Goal: Task Accomplishment & Management: Manage account settings

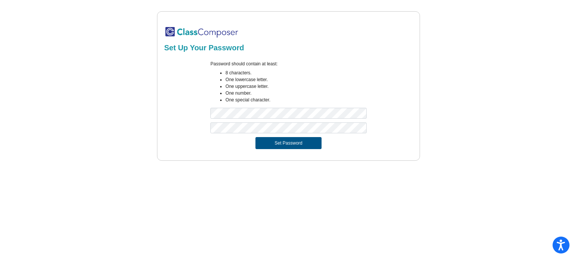
click at [297, 144] on button "Set Password" at bounding box center [288, 143] width 66 height 12
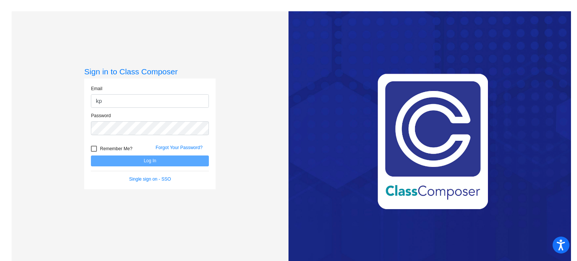
type input "k"
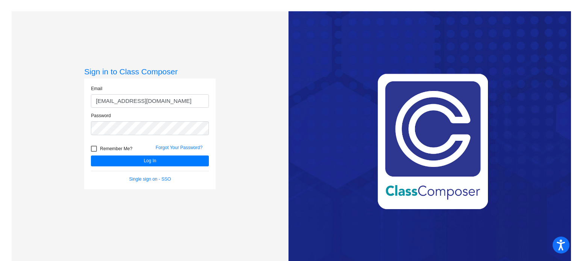
type input "[EMAIL_ADDRESS][DOMAIN_NAME]"
click at [91, 155] on button "Log In" at bounding box center [150, 160] width 118 height 11
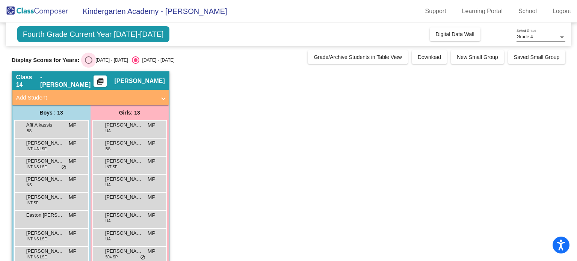
click at [90, 60] on div "Select an option" at bounding box center [89, 60] width 8 height 8
click at [89, 64] on input "[DATE] - [DATE]" at bounding box center [88, 64] width 0 height 0
radio input "true"
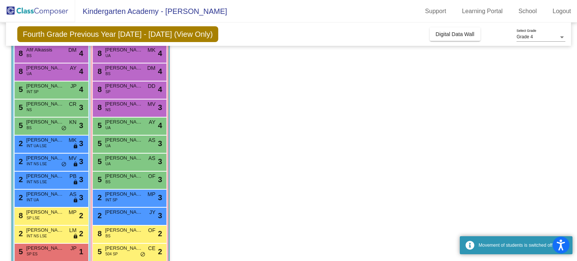
scroll to position [105, 0]
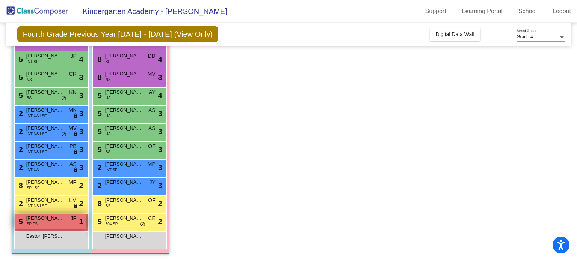
click at [50, 219] on span "[PERSON_NAME]" at bounding box center [45, 218] width 38 height 8
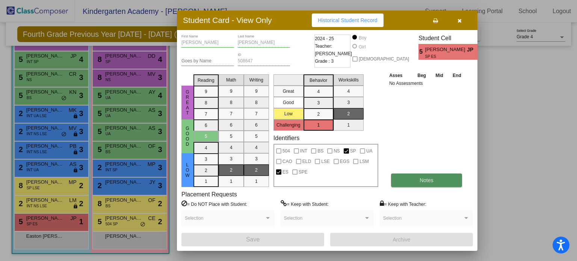
click at [420, 181] on span "Notes" at bounding box center [426, 180] width 14 height 6
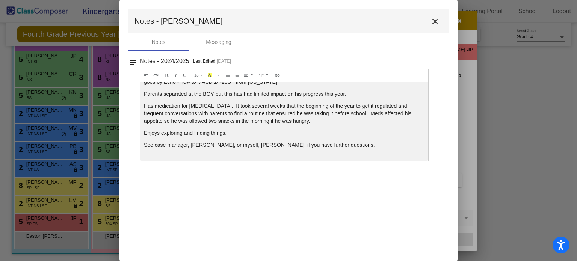
scroll to position [0, 0]
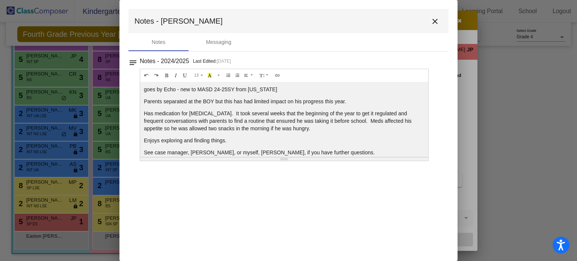
click at [436, 18] on mat-icon "close" at bounding box center [434, 21] width 9 height 9
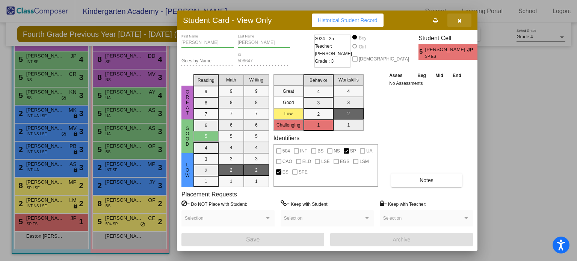
click at [458, 19] on icon "button" at bounding box center [459, 20] width 4 height 5
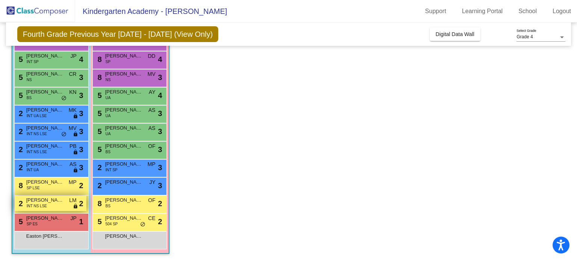
click at [44, 203] on span "INT NS LSE" at bounding box center [37, 206] width 20 height 6
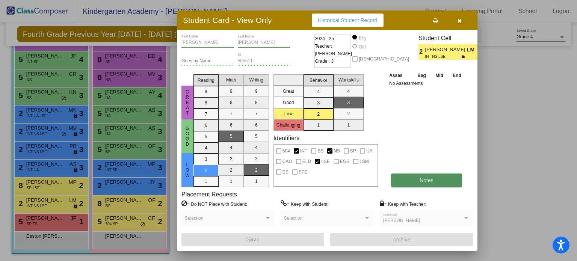
click at [431, 180] on span "Notes" at bounding box center [426, 180] width 14 height 6
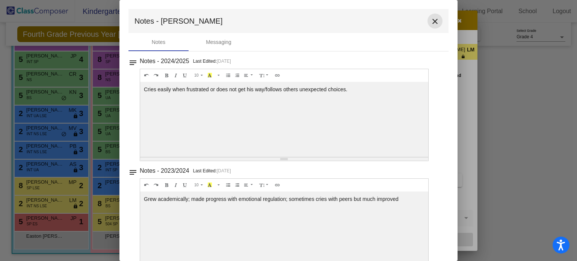
click at [430, 21] on mat-icon "close" at bounding box center [434, 21] width 9 height 9
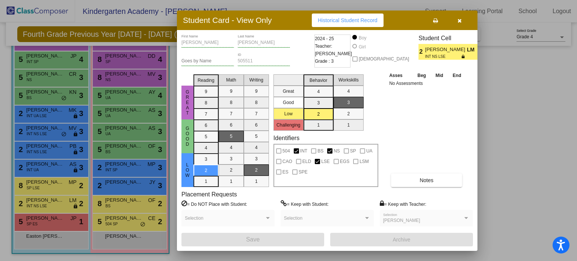
click at [457, 19] on icon "button" at bounding box center [459, 20] width 4 height 5
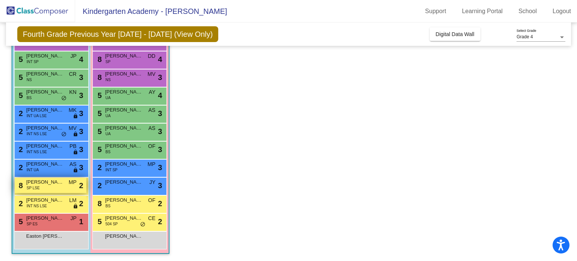
click at [48, 181] on span "[PERSON_NAME]" at bounding box center [45, 182] width 38 height 8
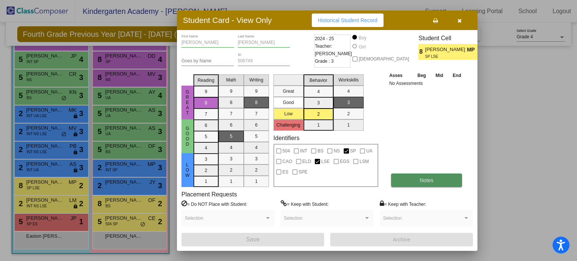
click at [430, 181] on span "Notes" at bounding box center [426, 180] width 14 height 6
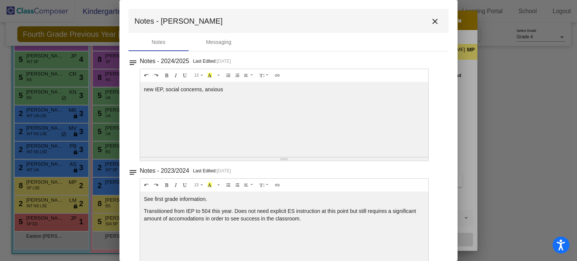
click at [432, 17] on mat-icon "close" at bounding box center [434, 21] width 9 height 9
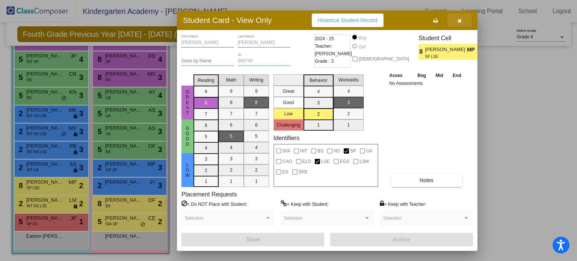
click at [457, 17] on button "button" at bounding box center [459, 21] width 24 height 14
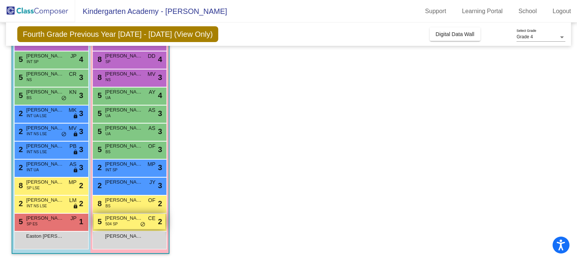
click at [114, 216] on span "[PERSON_NAME]" at bounding box center [124, 218] width 38 height 8
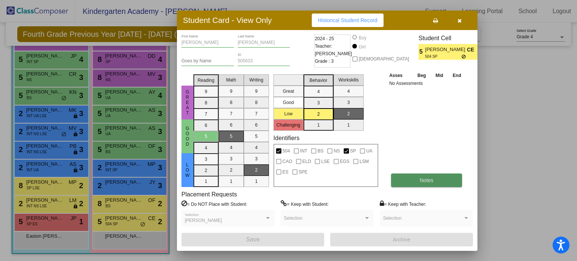
click at [441, 182] on button "Notes" at bounding box center [426, 180] width 71 height 14
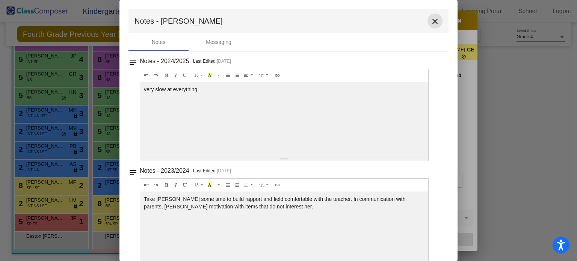
click at [431, 21] on mat-icon "close" at bounding box center [434, 21] width 9 height 9
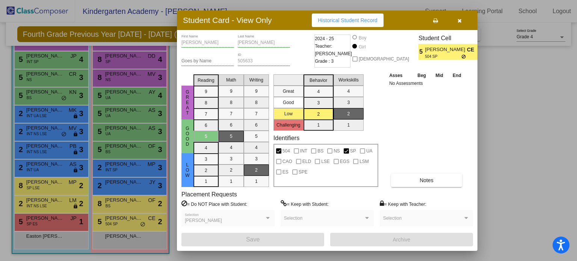
click at [459, 21] on icon "button" at bounding box center [459, 20] width 4 height 5
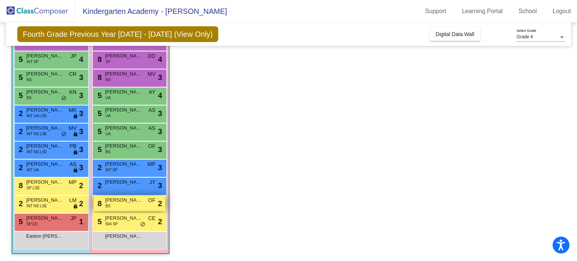
click at [118, 200] on span "[PERSON_NAME]" at bounding box center [124, 200] width 38 height 8
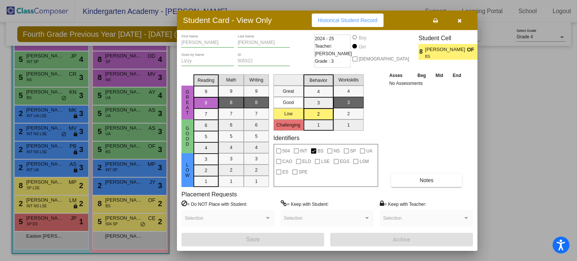
click at [434, 51] on span "[PERSON_NAME]" at bounding box center [446, 50] width 42 height 8
click at [427, 179] on span "Notes" at bounding box center [426, 180] width 14 height 6
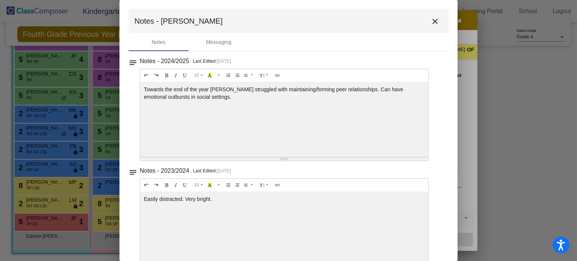
scroll to position [18, 0]
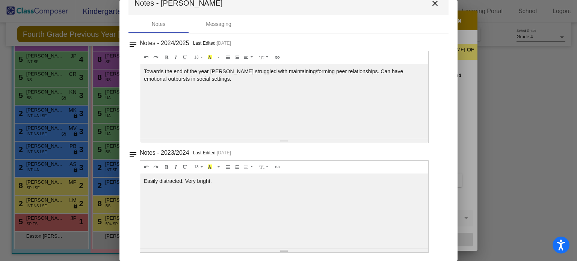
click at [432, 1] on mat-icon "close" at bounding box center [434, 3] width 9 height 9
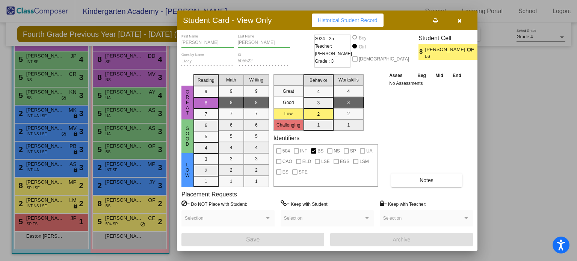
click at [458, 20] on icon "button" at bounding box center [459, 20] width 4 height 5
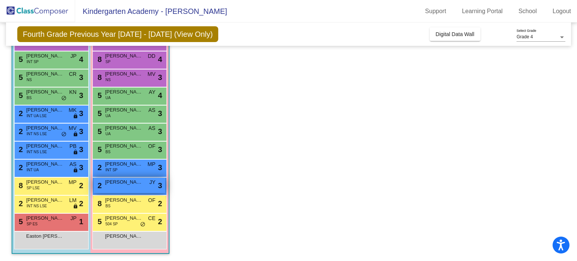
click at [118, 184] on span "[PERSON_NAME]" at bounding box center [124, 182] width 38 height 8
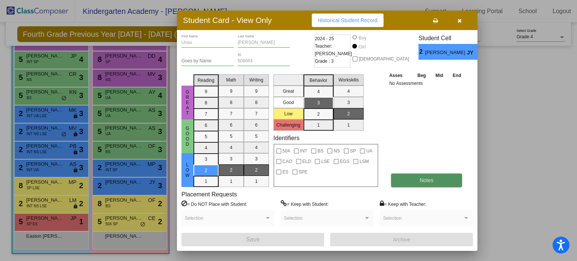
click at [425, 183] on button "Notes" at bounding box center [426, 180] width 71 height 14
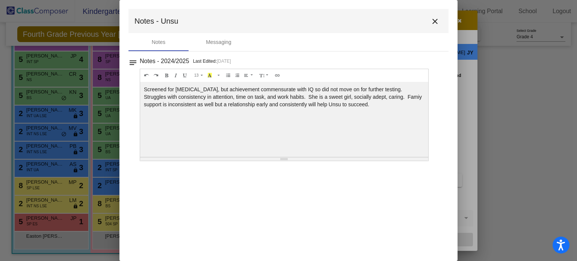
click at [435, 21] on mat-icon "close" at bounding box center [434, 21] width 9 height 9
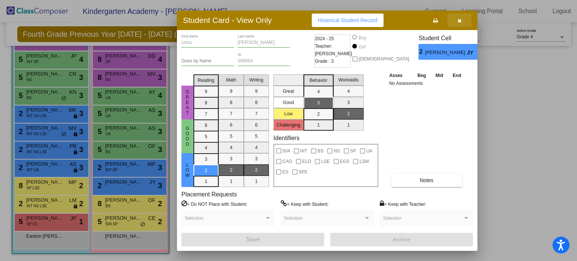
click at [461, 19] on button "button" at bounding box center [459, 21] width 24 height 14
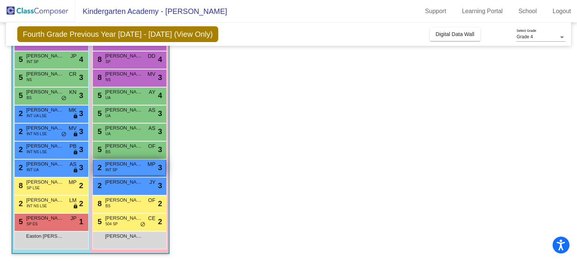
click at [121, 167] on span "[PERSON_NAME]" at bounding box center [124, 164] width 38 height 8
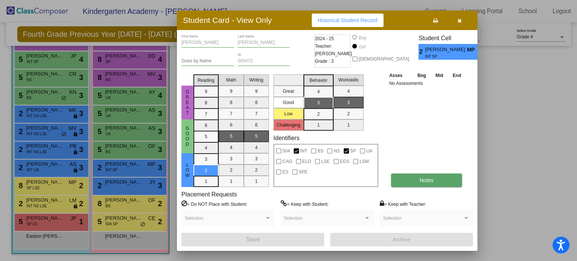
click at [408, 183] on button "Notes" at bounding box center [426, 180] width 71 height 14
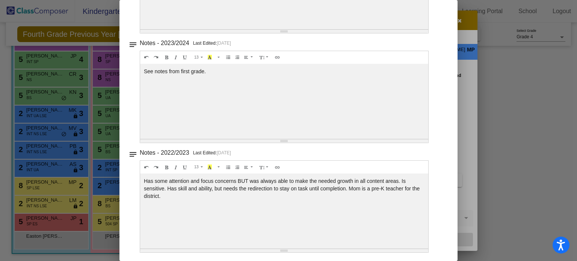
scroll to position [0, 0]
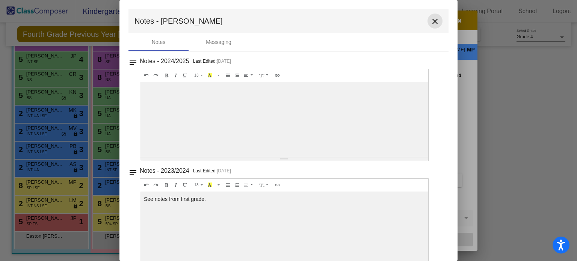
click at [432, 20] on mat-icon "close" at bounding box center [434, 21] width 9 height 9
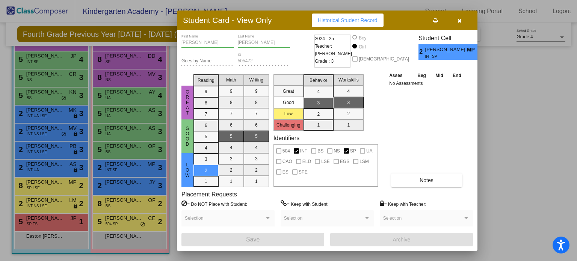
click at [458, 18] on icon "button" at bounding box center [459, 20] width 4 height 5
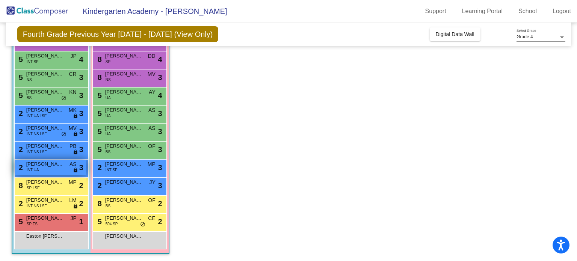
click at [49, 167] on span "[PERSON_NAME]" at bounding box center [45, 164] width 38 height 8
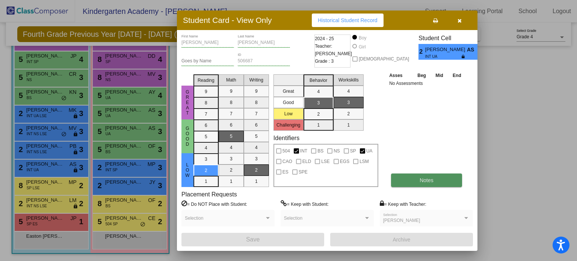
click at [413, 176] on button "Notes" at bounding box center [426, 180] width 71 height 14
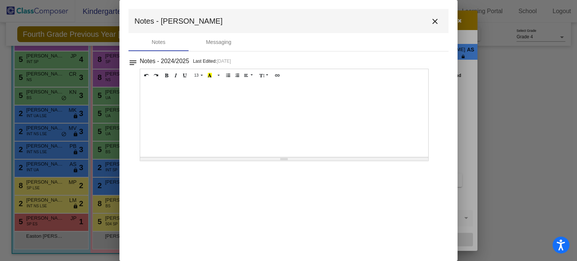
click at [436, 21] on mat-icon "close" at bounding box center [434, 21] width 9 height 9
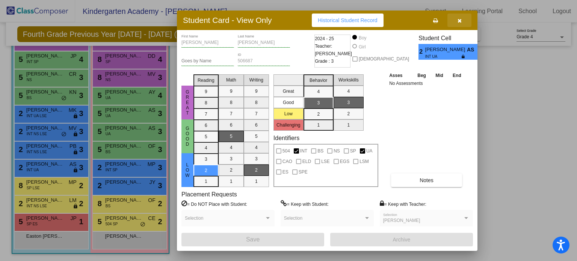
click at [460, 19] on icon "button" at bounding box center [459, 20] width 4 height 5
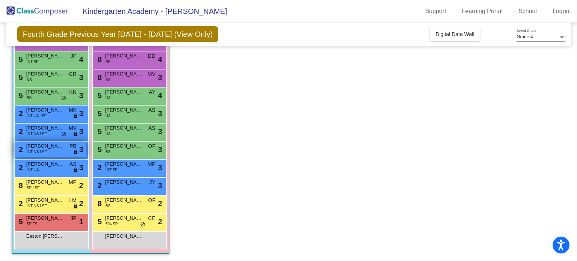
click at [35, 148] on span "[PERSON_NAME]" at bounding box center [45, 146] width 38 height 8
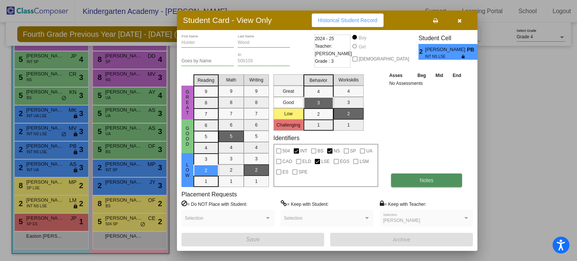
click at [416, 176] on button "Notes" at bounding box center [426, 180] width 71 height 14
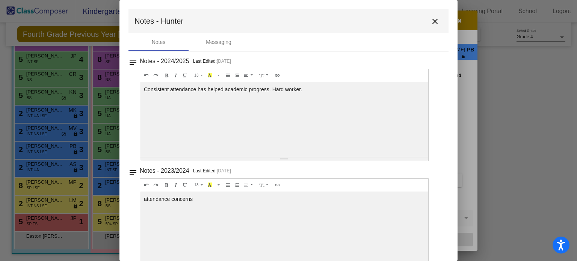
click at [430, 17] on mat-icon "close" at bounding box center [434, 21] width 9 height 9
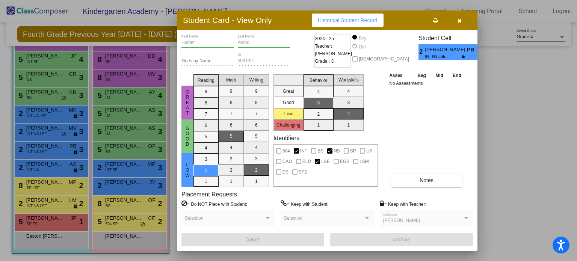
click at [461, 21] on button "button" at bounding box center [459, 21] width 24 height 14
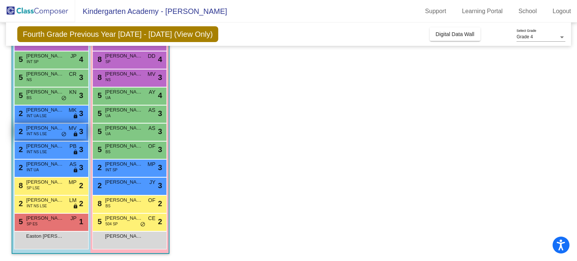
click at [48, 130] on span "[PERSON_NAME]" at bounding box center [45, 128] width 38 height 8
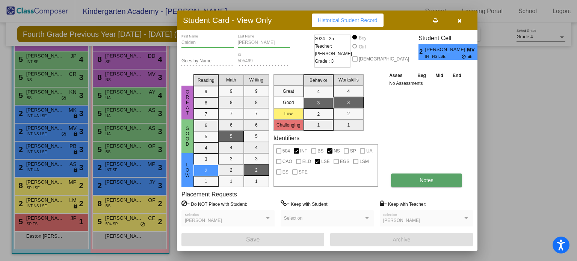
click at [433, 179] on span "Notes" at bounding box center [426, 180] width 14 height 6
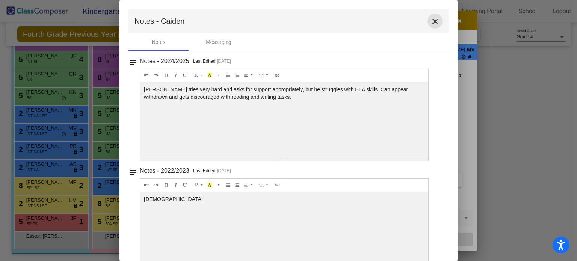
click at [431, 19] on mat-icon "close" at bounding box center [434, 21] width 9 height 9
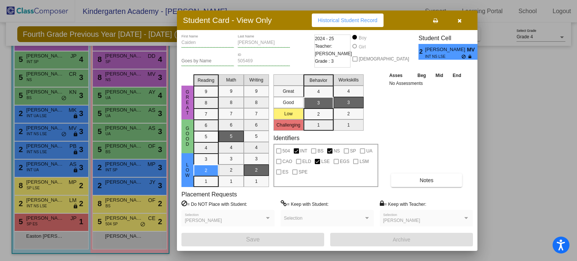
click at [460, 19] on icon "button" at bounding box center [459, 20] width 4 height 5
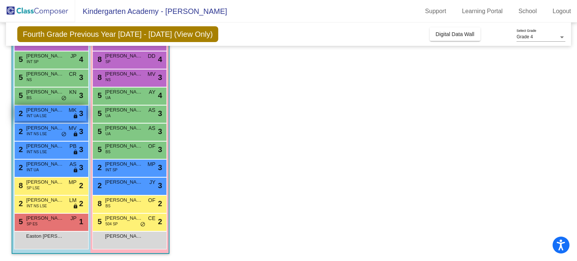
click at [52, 110] on span "[PERSON_NAME]" at bounding box center [45, 110] width 38 height 8
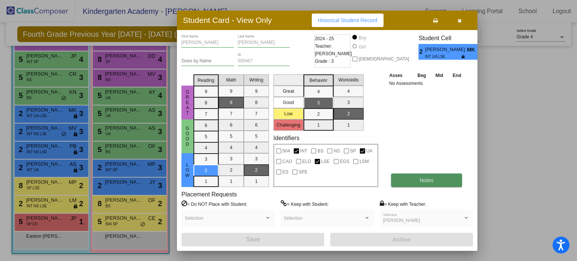
click at [428, 177] on span "Notes" at bounding box center [426, 180] width 14 height 6
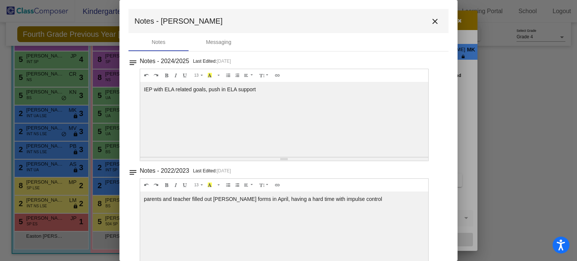
click at [430, 18] on mat-icon "close" at bounding box center [434, 21] width 9 height 9
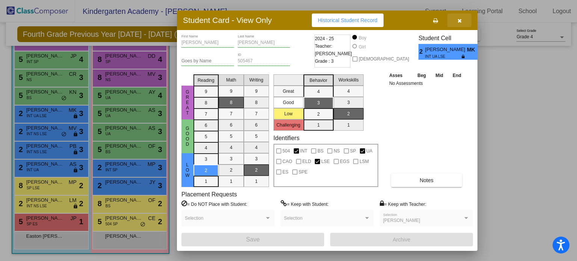
click at [458, 16] on button "button" at bounding box center [459, 21] width 24 height 14
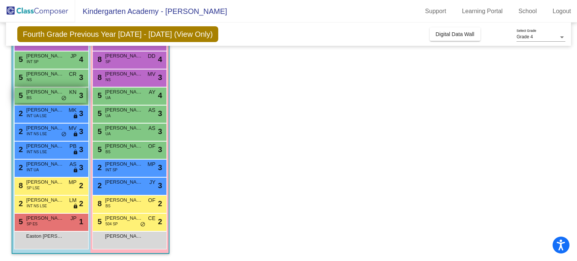
click at [48, 88] on span "[PERSON_NAME]" at bounding box center [45, 92] width 38 height 8
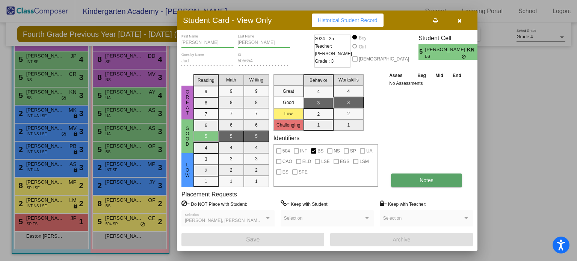
click at [427, 179] on span "Notes" at bounding box center [426, 180] width 14 height 6
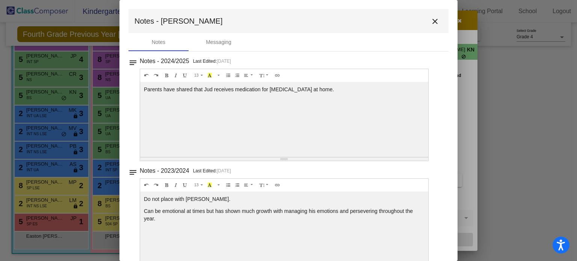
click at [433, 20] on mat-icon "close" at bounding box center [434, 21] width 9 height 9
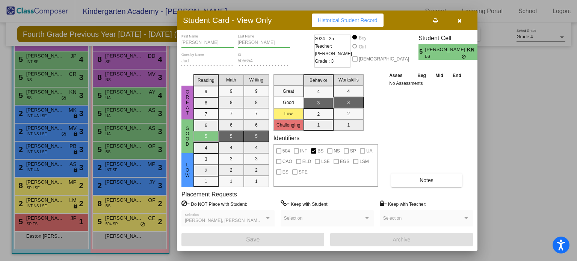
click at [461, 18] on button "button" at bounding box center [459, 21] width 24 height 14
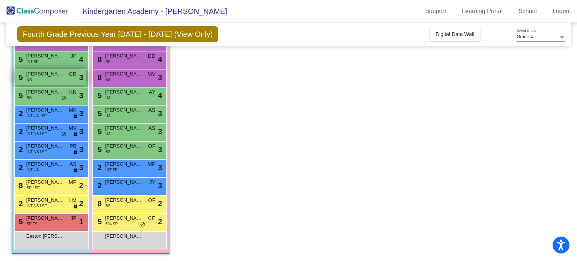
click at [49, 75] on span "[PERSON_NAME]" at bounding box center [45, 74] width 38 height 8
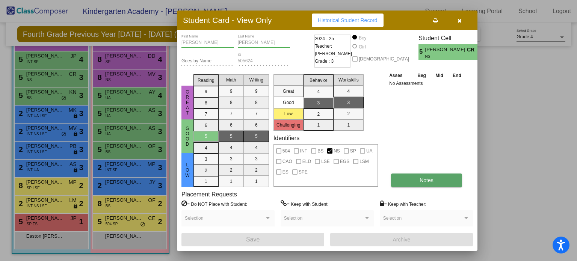
click at [417, 181] on button "Notes" at bounding box center [426, 180] width 71 height 14
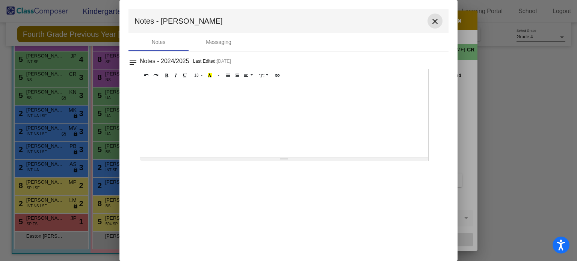
click at [433, 19] on mat-icon "close" at bounding box center [434, 21] width 9 height 9
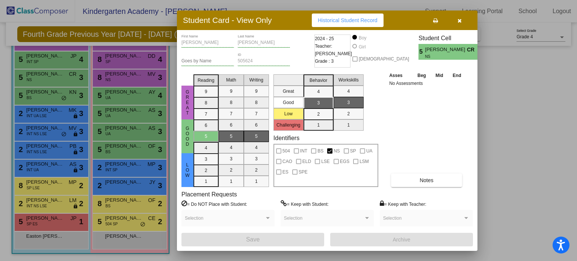
click at [460, 21] on icon "button" at bounding box center [459, 20] width 4 height 5
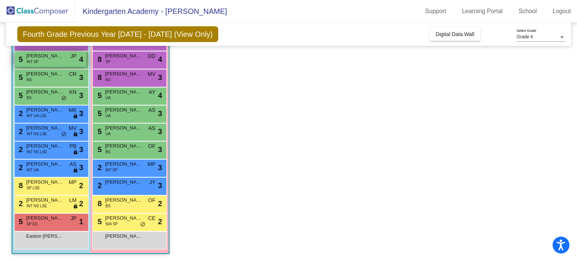
click at [47, 58] on span "[PERSON_NAME]" at bounding box center [45, 56] width 38 height 8
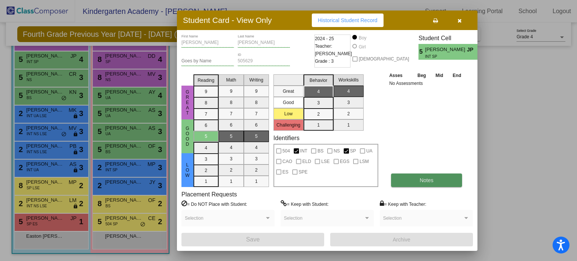
click at [428, 176] on button "Notes" at bounding box center [426, 180] width 71 height 14
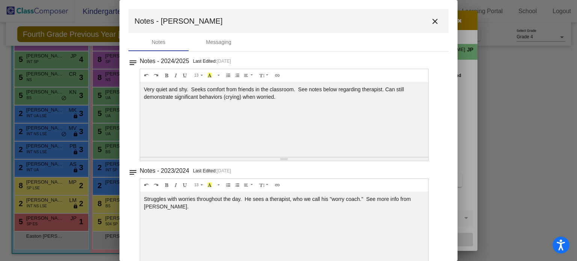
click at [430, 20] on mat-icon "close" at bounding box center [434, 21] width 9 height 9
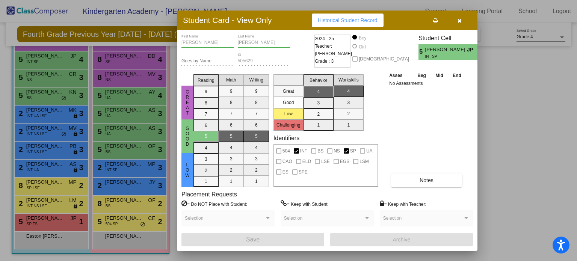
click at [458, 20] on icon "button" at bounding box center [459, 20] width 4 height 5
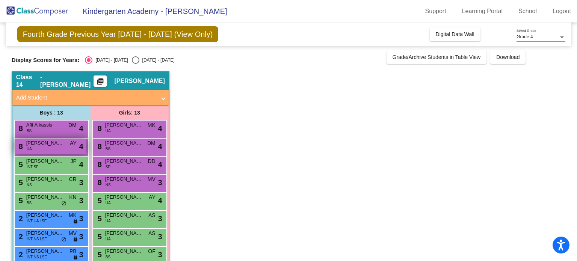
click at [55, 145] on span "[PERSON_NAME]" at bounding box center [45, 143] width 38 height 8
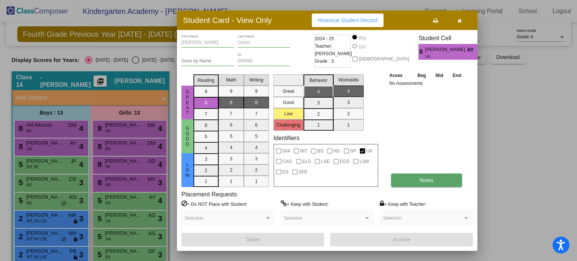
click at [426, 179] on span "Notes" at bounding box center [426, 180] width 14 height 6
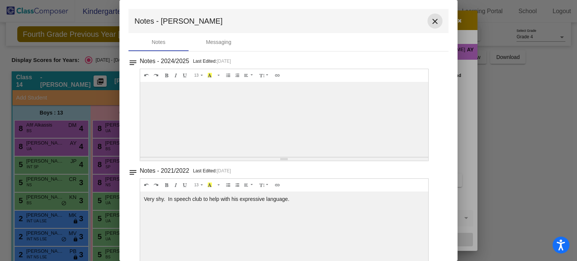
click at [430, 20] on mat-icon "close" at bounding box center [434, 21] width 9 height 9
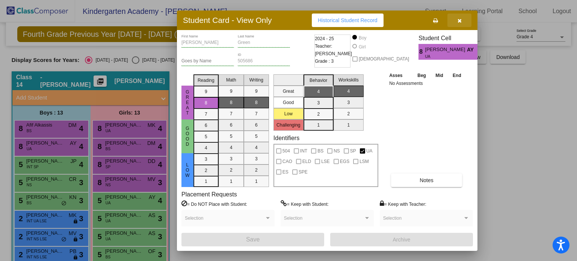
click at [461, 19] on icon "button" at bounding box center [459, 20] width 4 height 5
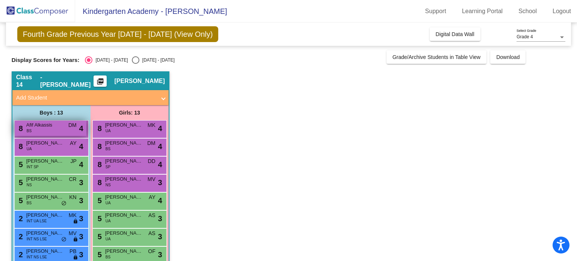
click at [36, 128] on span "Afif Alkassis" at bounding box center [45, 125] width 38 height 8
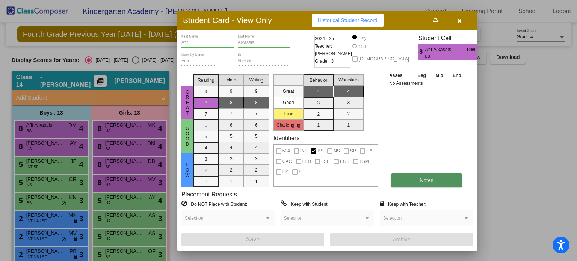
click at [420, 178] on span "Notes" at bounding box center [426, 180] width 14 height 6
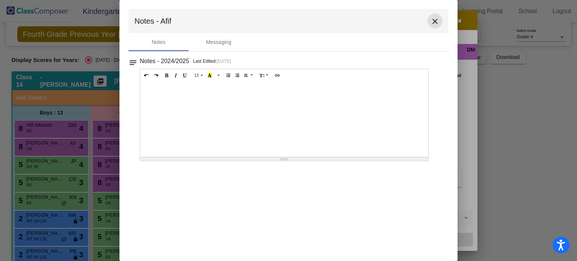
click at [433, 20] on mat-icon "close" at bounding box center [434, 21] width 9 height 9
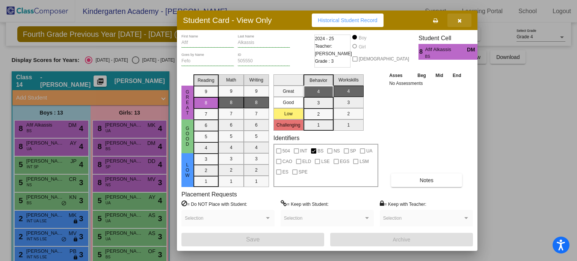
click at [457, 20] on icon "button" at bounding box center [459, 20] width 4 height 5
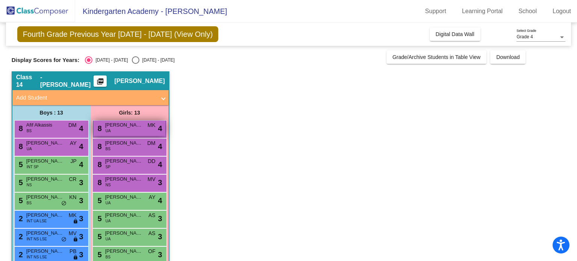
click at [129, 126] on span "[PERSON_NAME]" at bounding box center [124, 125] width 38 height 8
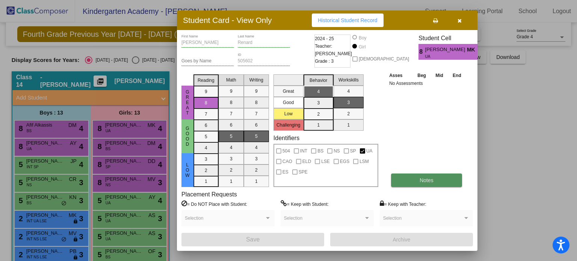
click at [428, 176] on button "Notes" at bounding box center [426, 180] width 71 height 14
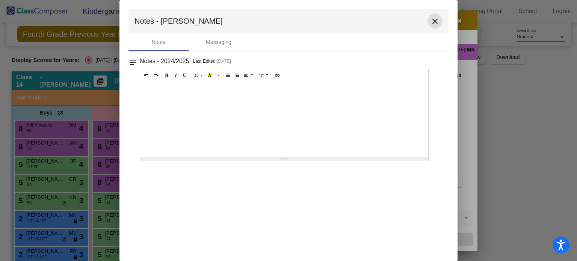
click at [435, 21] on mat-icon "close" at bounding box center [434, 21] width 9 height 9
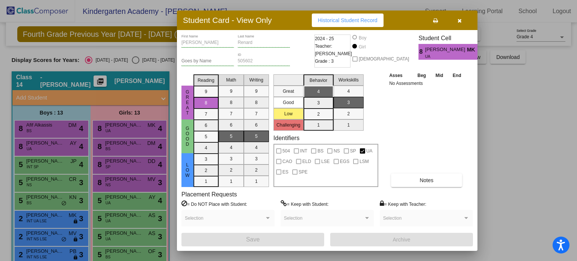
click at [461, 21] on icon "button" at bounding box center [459, 20] width 4 height 5
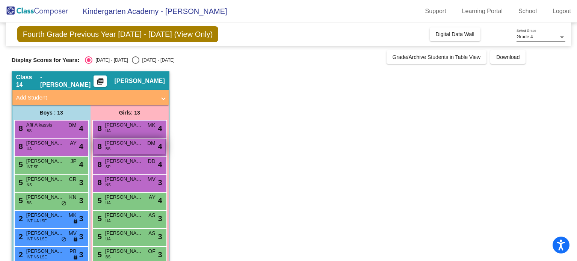
click at [135, 146] on span "[PERSON_NAME]" at bounding box center [124, 143] width 38 height 8
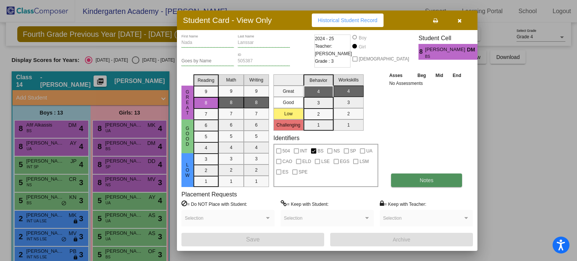
click at [432, 175] on button "Notes" at bounding box center [426, 180] width 71 height 14
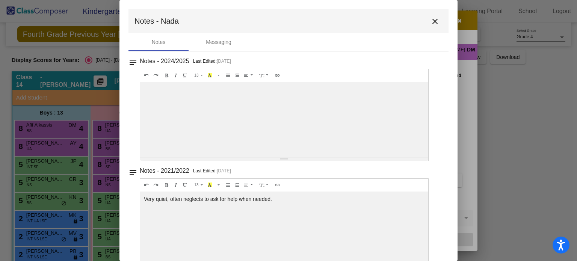
click at [431, 19] on mat-icon "close" at bounding box center [434, 21] width 9 height 9
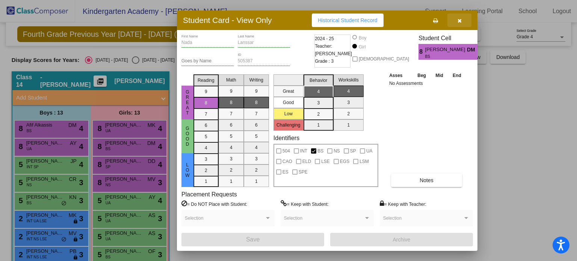
click at [461, 19] on icon "button" at bounding box center [459, 20] width 4 height 5
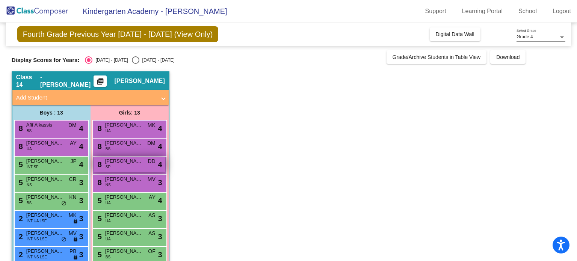
click at [117, 163] on span "[PERSON_NAME]" at bounding box center [124, 161] width 38 height 8
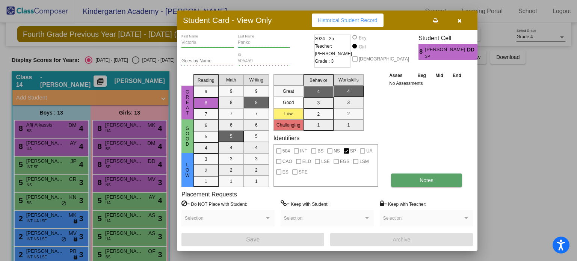
click at [427, 183] on button "Notes" at bounding box center [426, 180] width 71 height 14
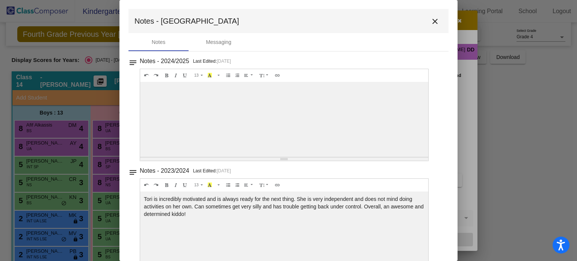
click at [431, 19] on mat-icon "close" at bounding box center [434, 21] width 9 height 9
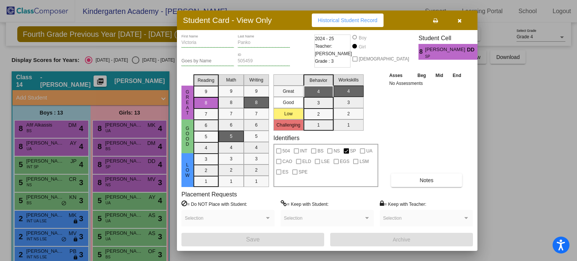
click at [458, 18] on icon "button" at bounding box center [459, 20] width 4 height 5
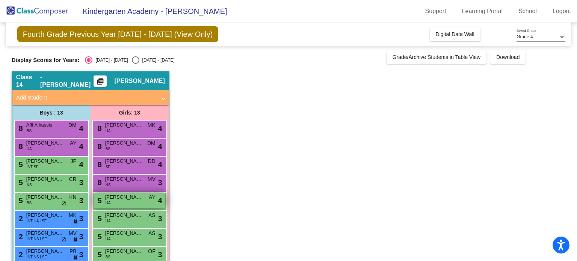
click at [133, 199] on span "[PERSON_NAME]" at bounding box center [124, 197] width 38 height 8
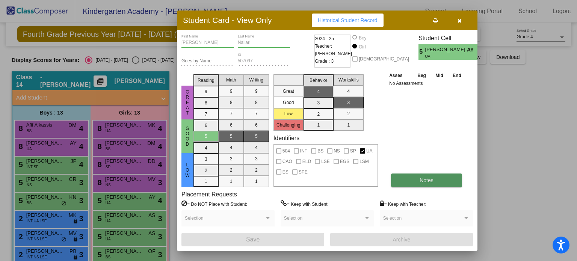
click at [420, 179] on span "Notes" at bounding box center [426, 180] width 14 height 6
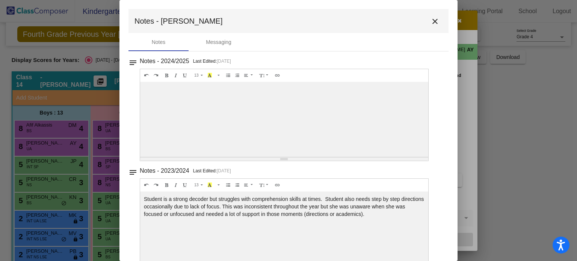
click at [432, 20] on mat-icon "close" at bounding box center [434, 21] width 9 height 9
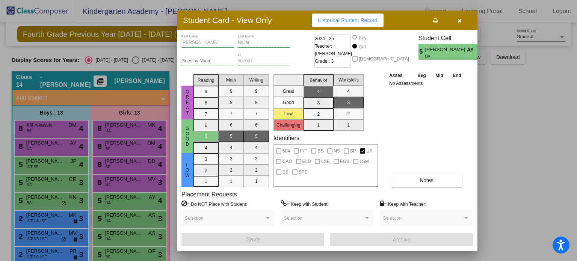
click at [461, 20] on icon "button" at bounding box center [459, 20] width 4 height 5
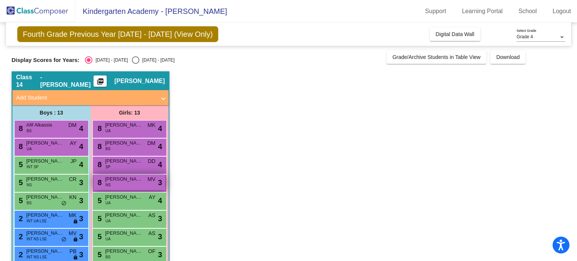
click at [127, 181] on span "[PERSON_NAME]" at bounding box center [124, 179] width 38 height 8
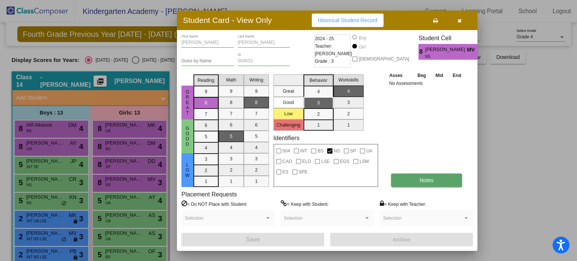
click at [416, 178] on button "Notes" at bounding box center [426, 180] width 71 height 14
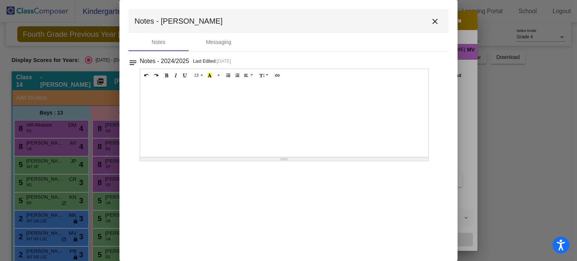
click at [436, 21] on mat-icon "close" at bounding box center [434, 21] width 9 height 9
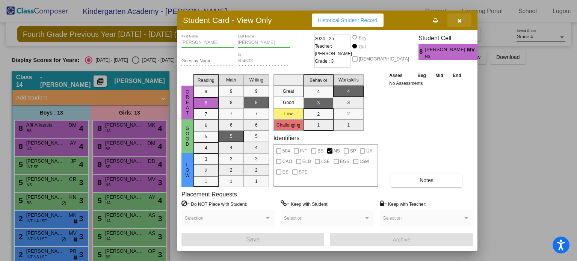
click at [460, 20] on icon "button" at bounding box center [459, 20] width 4 height 5
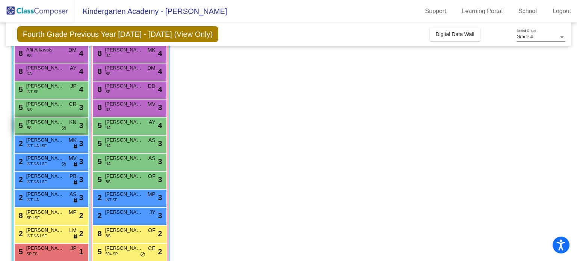
scroll to position [105, 0]
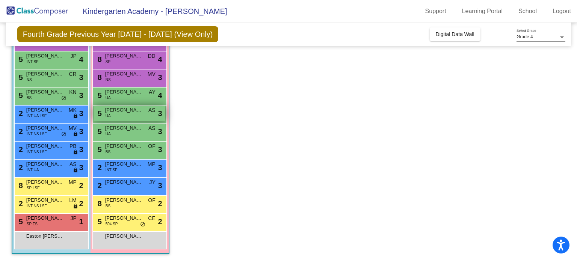
click at [114, 113] on span "[PERSON_NAME]" at bounding box center [124, 110] width 38 height 8
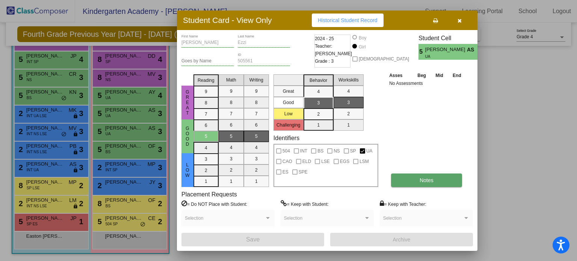
click at [418, 179] on button "Notes" at bounding box center [426, 180] width 71 height 14
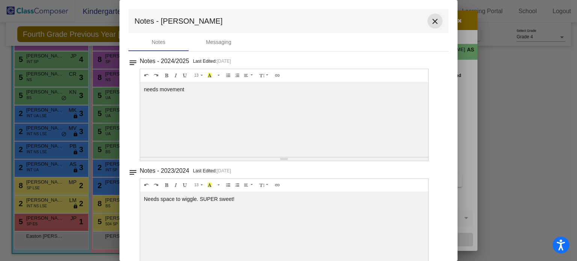
click at [432, 20] on mat-icon "close" at bounding box center [434, 21] width 9 height 9
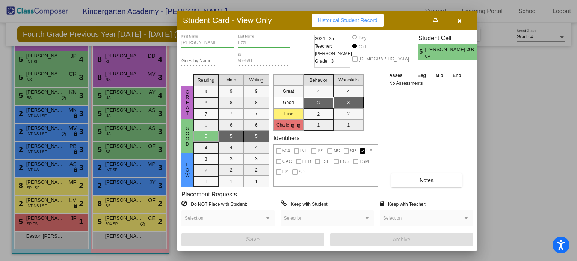
click at [458, 20] on icon "button" at bounding box center [459, 20] width 4 height 5
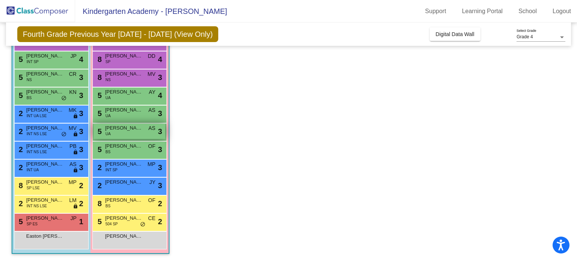
click at [131, 128] on span "[PERSON_NAME]" at bounding box center [124, 128] width 38 height 8
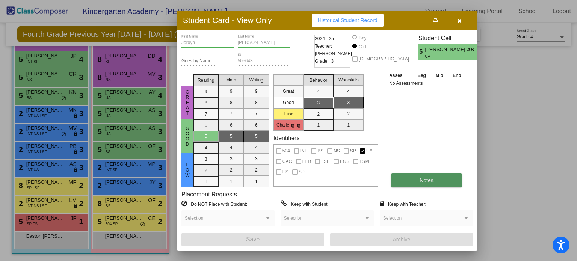
click at [413, 180] on button "Notes" at bounding box center [426, 180] width 71 height 14
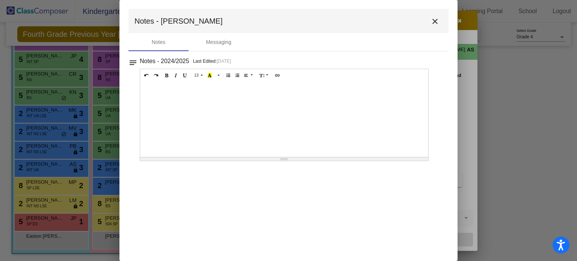
click at [436, 21] on mat-icon "close" at bounding box center [434, 21] width 9 height 9
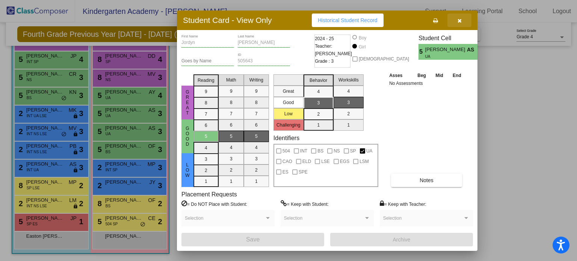
click at [457, 19] on icon "button" at bounding box center [459, 20] width 4 height 5
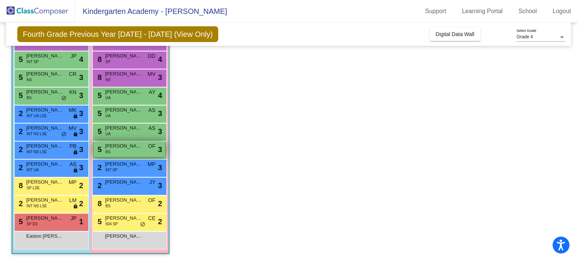
click at [122, 143] on span "[PERSON_NAME]" at bounding box center [124, 146] width 38 height 8
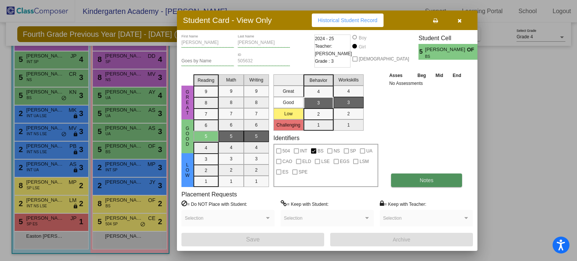
click at [423, 182] on span "Notes" at bounding box center [426, 180] width 14 height 6
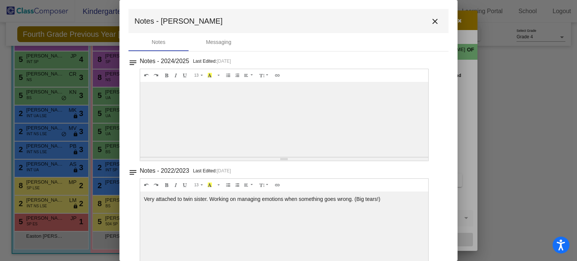
click at [431, 21] on mat-icon "close" at bounding box center [434, 21] width 9 height 9
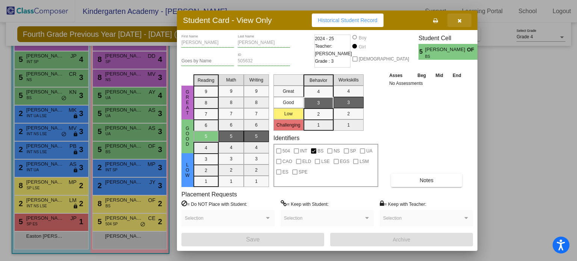
click at [460, 21] on icon "button" at bounding box center [459, 20] width 4 height 5
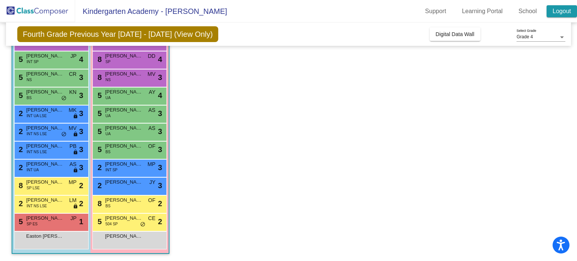
click at [555, 11] on link "Logout" at bounding box center [561, 11] width 30 height 12
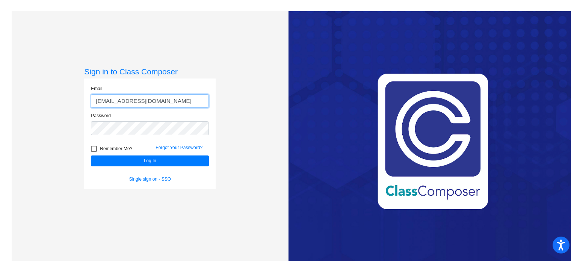
click at [168, 105] on input "[EMAIL_ADDRESS][DOMAIN_NAME]" at bounding box center [150, 101] width 118 height 14
type input "[EMAIL_ADDRESS][DOMAIN_NAME]"
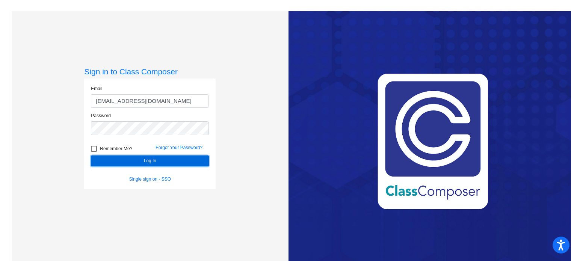
click at [153, 159] on button "Log In" at bounding box center [150, 160] width 118 height 11
click at [290, 107] on div "Love Class Composer? Share it with a friend! If you're happy with Class Compose…" at bounding box center [429, 141] width 282 height 261
